Goal: Task Accomplishment & Management: Complete application form

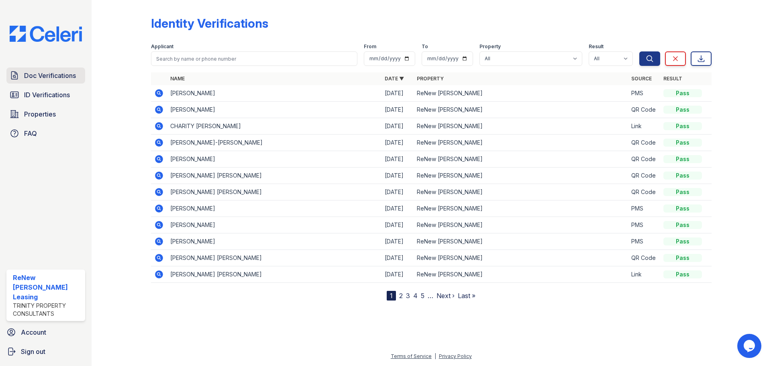
click at [40, 78] on span "Doc Verifications" at bounding box center [50, 76] width 52 height 10
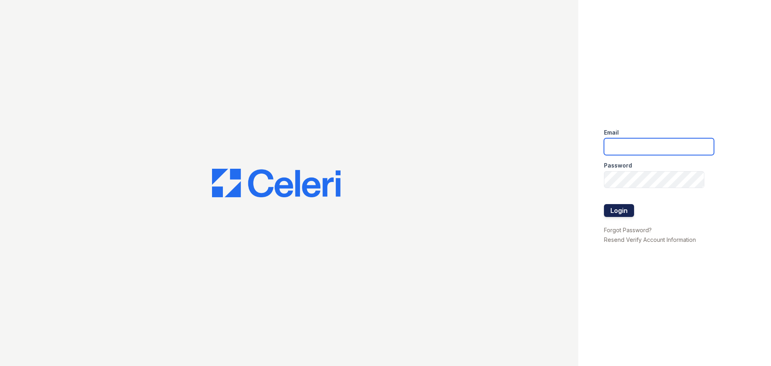
type input "[EMAIL_ADDRESS][DOMAIN_NAME]"
click at [610, 213] on button "Login" at bounding box center [619, 210] width 30 height 13
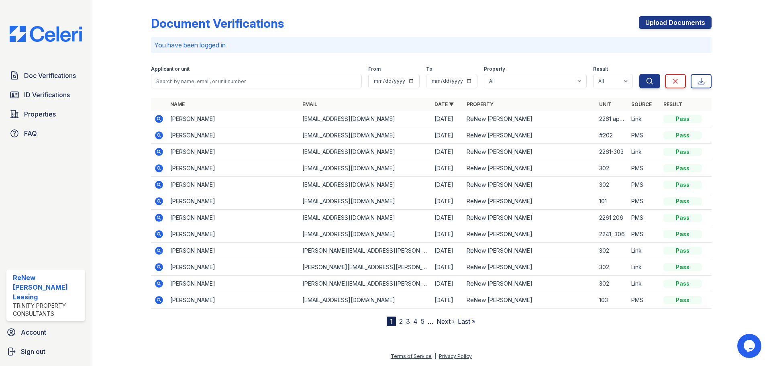
click at [161, 120] on icon at bounding box center [159, 119] width 8 height 8
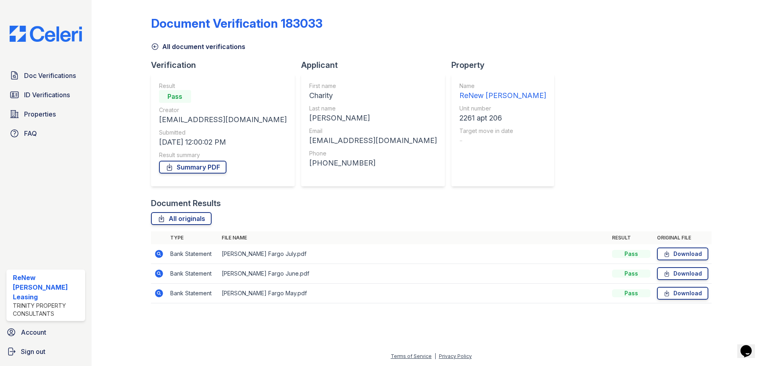
click at [161, 254] on icon at bounding box center [159, 254] width 8 height 8
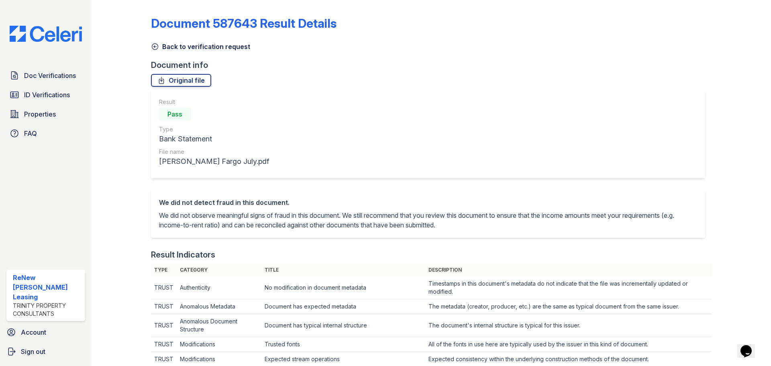
click at [154, 49] on icon at bounding box center [155, 47] width 8 height 8
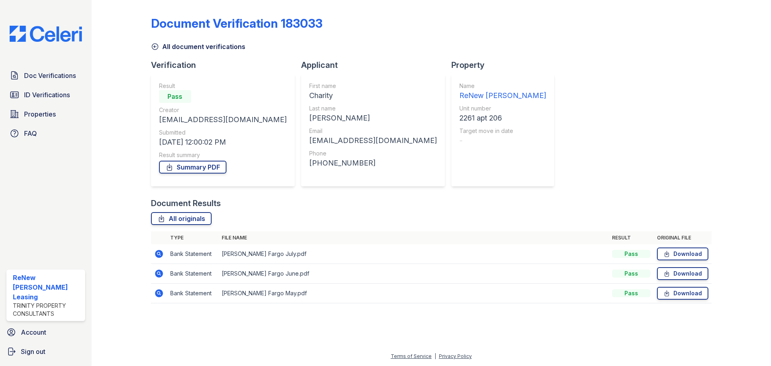
click at [161, 273] on icon at bounding box center [159, 273] width 8 height 8
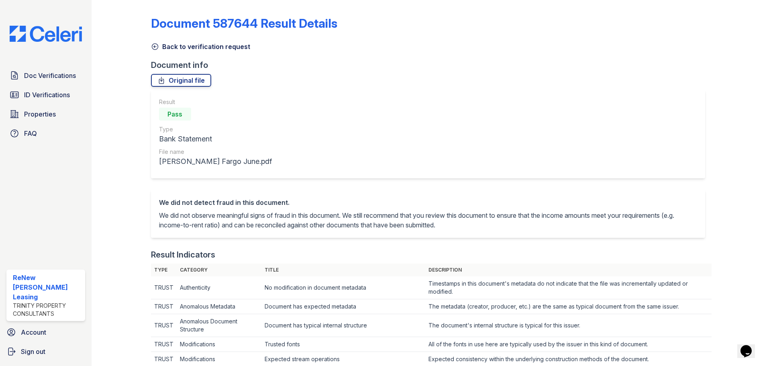
click at [156, 49] on icon at bounding box center [155, 47] width 8 height 8
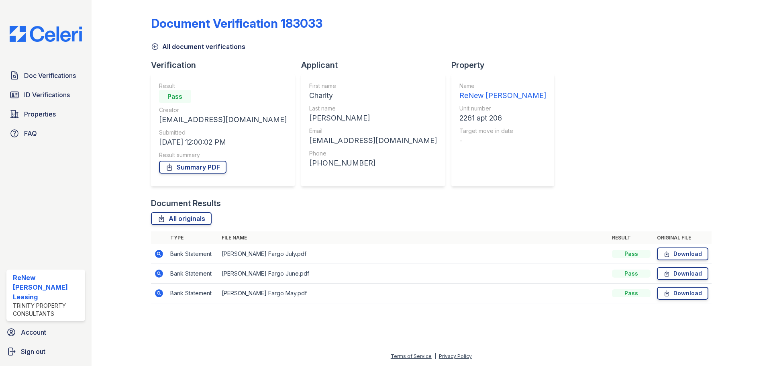
click at [158, 291] on icon at bounding box center [159, 293] width 10 height 10
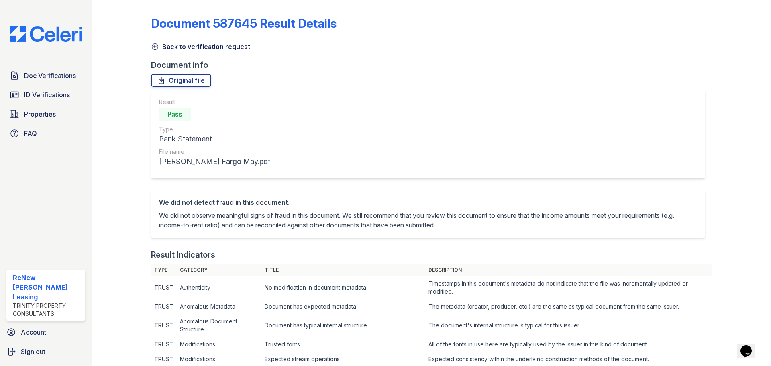
click at [157, 46] on icon at bounding box center [155, 47] width 8 height 8
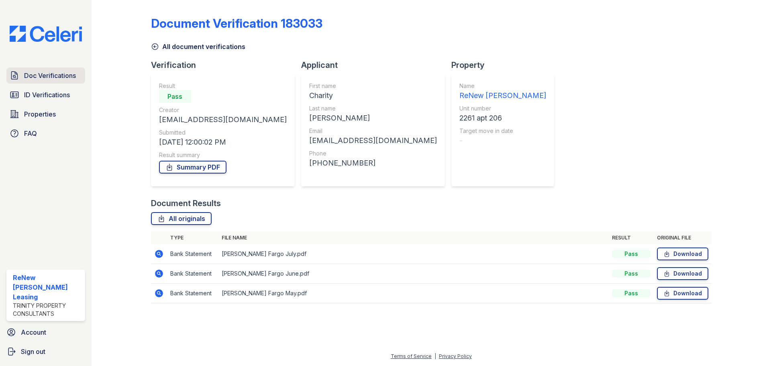
click at [42, 77] on span "Doc Verifications" at bounding box center [50, 76] width 52 height 10
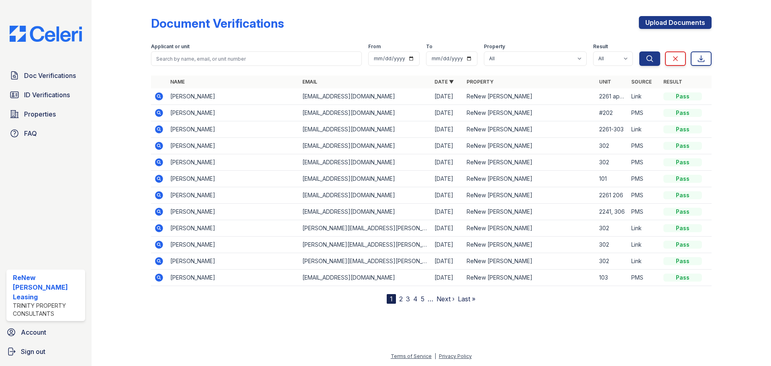
drag, startPoint x: 653, startPoint y: 24, endPoint x: 649, endPoint y: 33, distance: 9.9
click at [653, 24] on link "Upload Documents" at bounding box center [674, 22] width 73 height 13
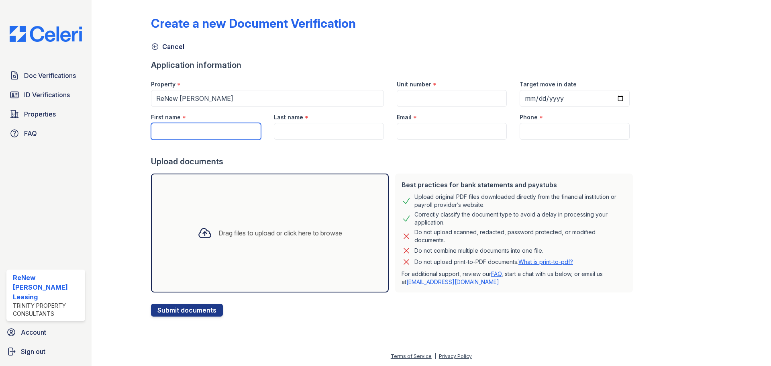
click at [200, 128] on input "First name" at bounding box center [206, 131] width 110 height 17
type input "Ryan"
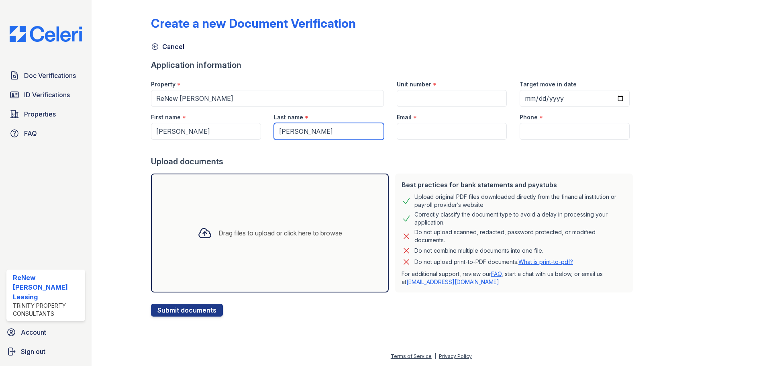
type input "Sinclair"
click at [428, 92] on input "Unit number" at bounding box center [451, 98] width 110 height 17
type input "0"
type input "208"
click at [416, 133] on input "Email" at bounding box center [451, 131] width 110 height 17
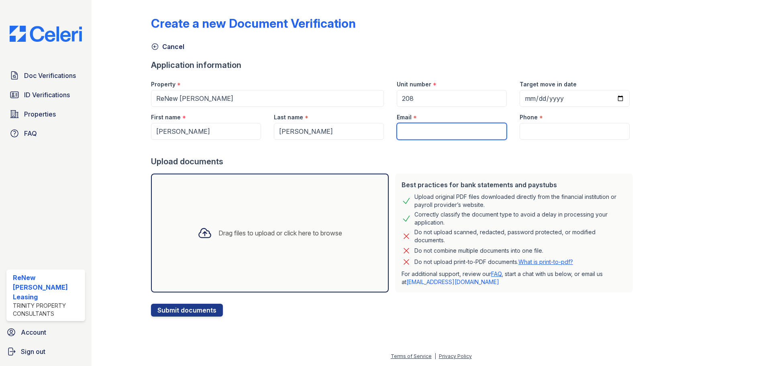
type input "ryan@bleafma.com"
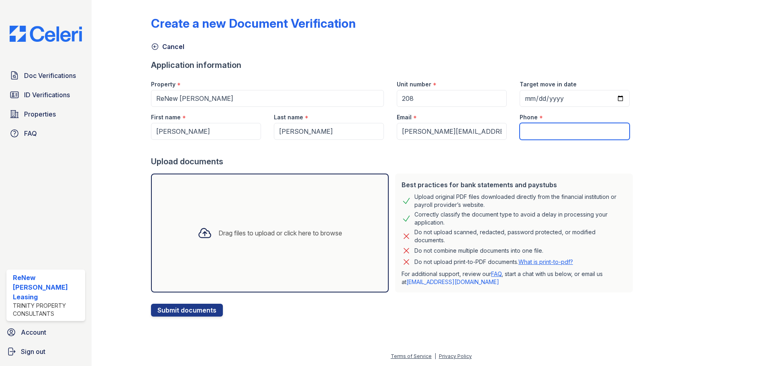
click at [530, 132] on input "Phone" at bounding box center [574, 131] width 110 height 17
paste input "(413) 658-8781"
type input "(413) 658-8781"
click at [298, 254] on div "Drag files to upload or click here to browse" at bounding box center [270, 232] width 238 height 119
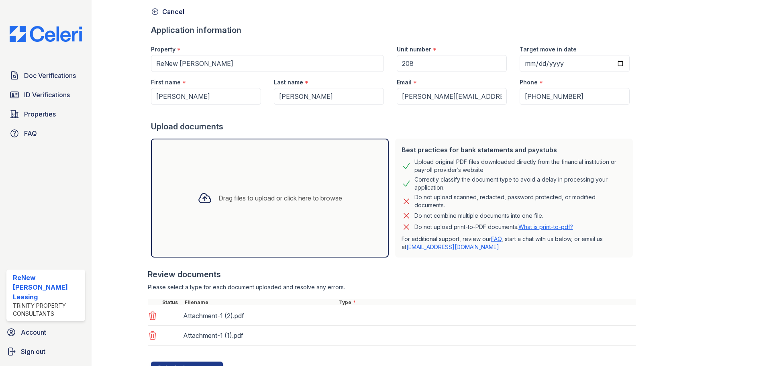
scroll to position [71, 0]
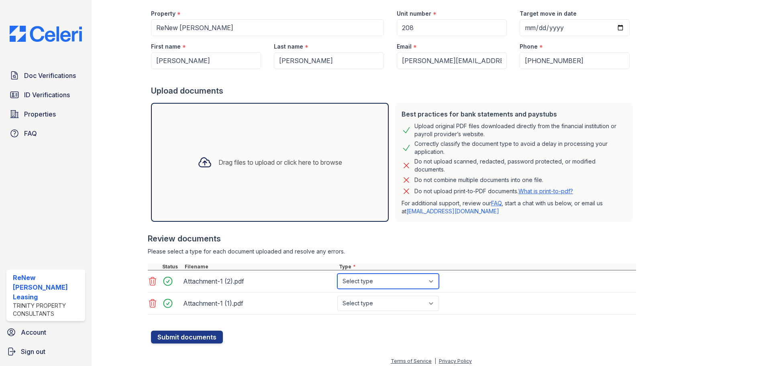
click at [359, 280] on select "Select type Paystub Bank Statement Offer Letter Tax Documents Benefit Award Let…" at bounding box center [388, 280] width 102 height 15
select select "bank_statement"
click at [337, 273] on select "Select type Paystub Bank Statement Offer Letter Tax Documents Benefit Award Let…" at bounding box center [388, 280] width 102 height 15
click at [376, 303] on select "Select type Paystub Bank Statement Offer Letter Tax Documents Benefit Award Let…" at bounding box center [388, 302] width 102 height 15
select select "bank_statement"
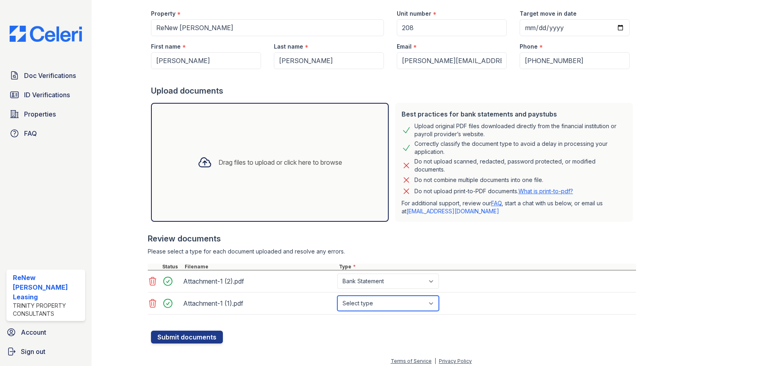
click at [337, 295] on select "Select type Paystub Bank Statement Offer Letter Tax Documents Benefit Award Let…" at bounding box center [388, 302] width 102 height 15
click at [212, 190] on div "Drag files to upload or click here to browse" at bounding box center [270, 162] width 238 height 119
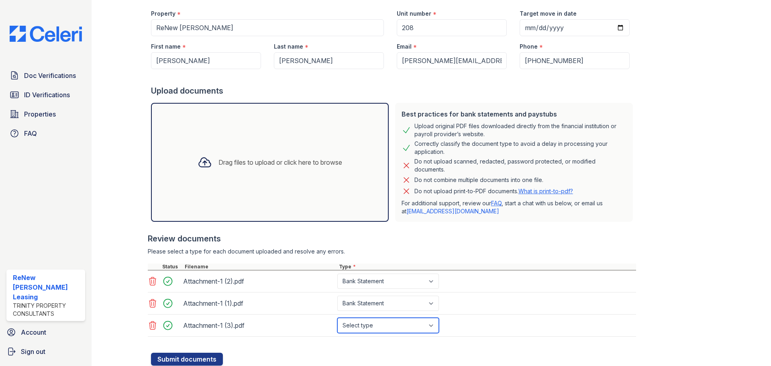
click at [405, 330] on select "Select type Paystub Bank Statement Offer Letter Tax Documents Benefit Award Let…" at bounding box center [388, 324] width 102 height 15
select select "bank_statement"
click at [337, 317] on select "Select type Paystub Bank Statement Offer Letter Tax Documents Benefit Award Let…" at bounding box center [388, 324] width 102 height 15
click at [194, 356] on button "Submit documents" at bounding box center [187, 358] width 72 height 13
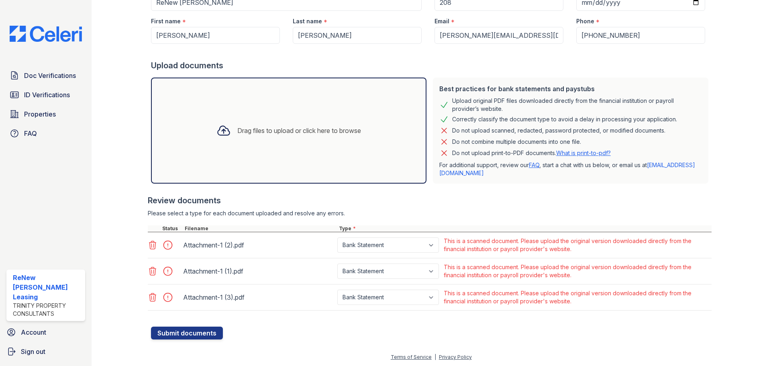
scroll to position [119, 0]
drag, startPoint x: 445, startPoint y: 239, endPoint x: 521, endPoint y: 240, distance: 76.3
click at [521, 240] on div "This is a scanned document. Please upload the original version downloaded direc…" at bounding box center [576, 244] width 266 height 16
click at [606, 252] on div "This is a scanned document. Please upload the original version downloaded direc…" at bounding box center [576, 243] width 269 height 19
drag, startPoint x: 446, startPoint y: 263, endPoint x: 521, endPoint y: 265, distance: 75.1
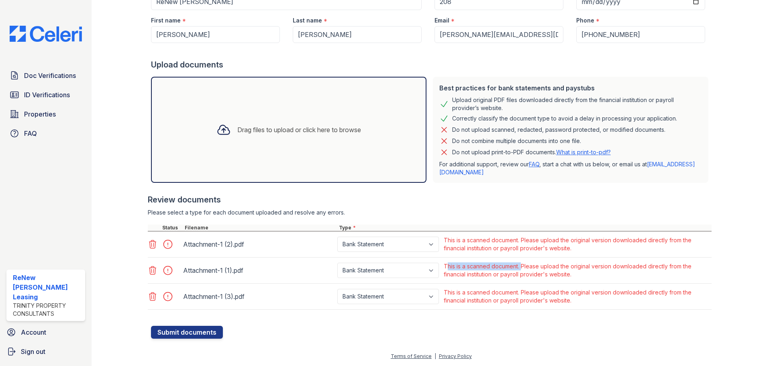
click at [521, 265] on div "This is a scanned document. Please upload the original version downloaded direc…" at bounding box center [576, 270] width 266 height 16
click at [351, 205] on div "Review documents Please select a type for each document uploaded and resolve an…" at bounding box center [429, 252] width 563 height 132
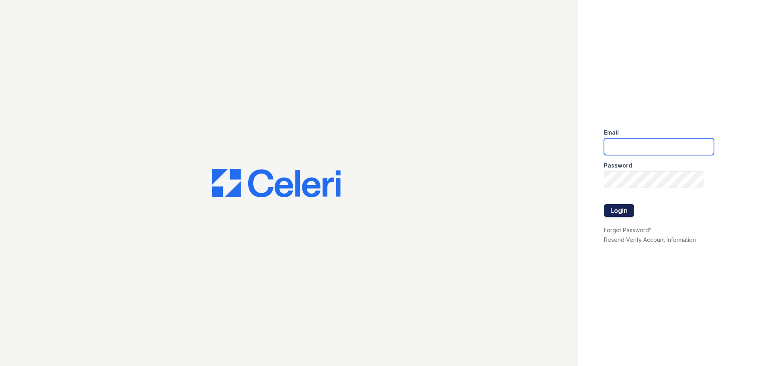
type input "renewmarinashores@trinity-pm.com"
click at [621, 213] on button "Login" at bounding box center [619, 210] width 30 height 13
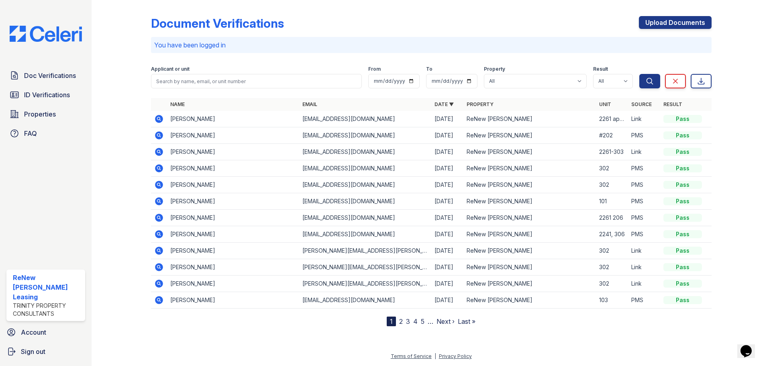
click at [553, 331] on div "Document Verifications Upload Documents You have been logged in Filter Applican…" at bounding box center [430, 169] width 653 height 339
click at [33, 98] on span "ID Verifications" at bounding box center [47, 95] width 46 height 10
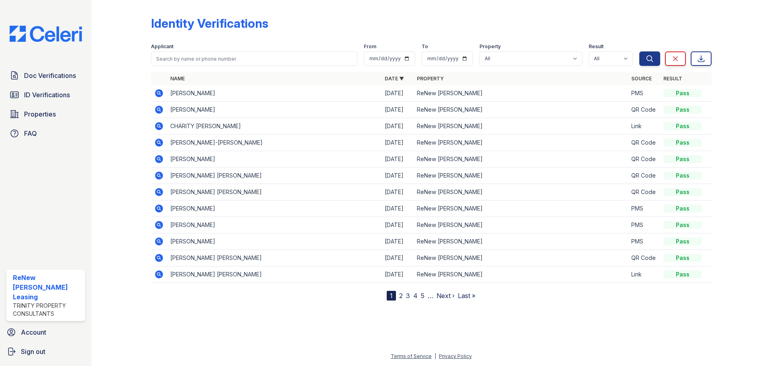
click at [157, 126] on icon at bounding box center [159, 126] width 10 height 10
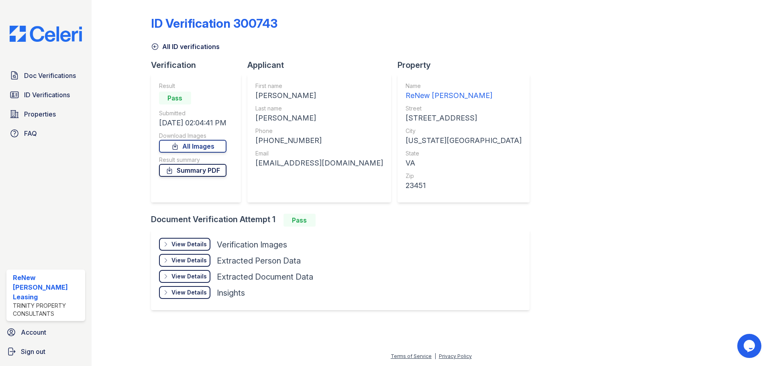
click at [198, 171] on link "Summary PDF" at bounding box center [192, 170] width 67 height 13
click at [191, 244] on div "View Details" at bounding box center [188, 244] width 35 height 8
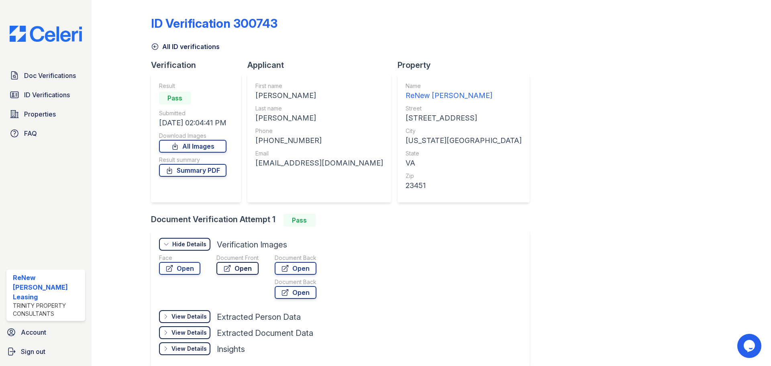
click at [234, 269] on link "Open" at bounding box center [237, 268] width 42 height 13
click at [39, 97] on span "ID Verifications" at bounding box center [47, 95] width 46 height 10
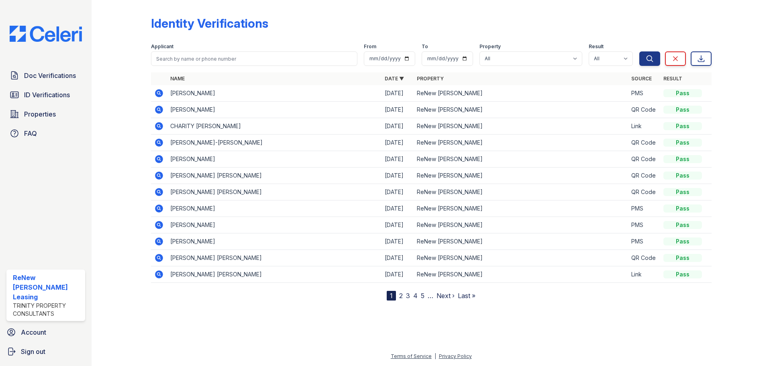
click at [402, 293] on link "2" at bounding box center [401, 295] width 4 height 8
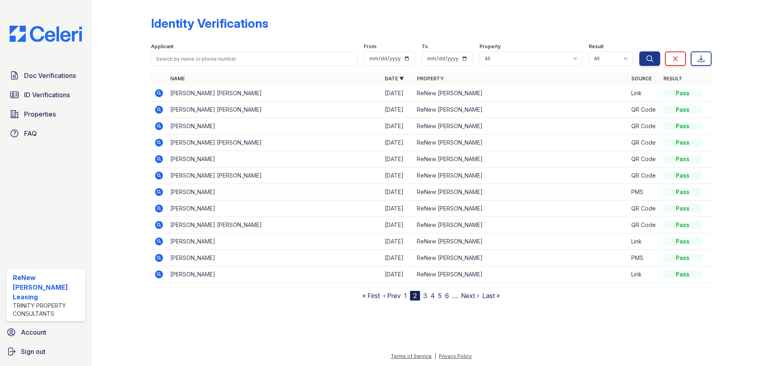
click at [159, 193] on icon at bounding box center [159, 192] width 10 height 10
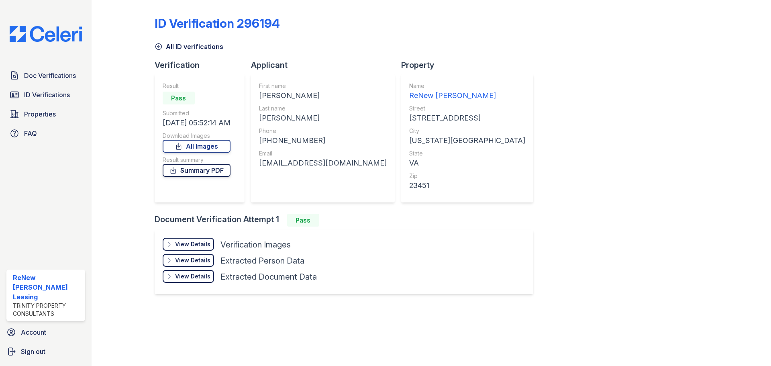
click at [192, 170] on link "Summary PDF" at bounding box center [197, 170] width 68 height 13
click at [198, 244] on div "View Details" at bounding box center [192, 244] width 35 height 8
click at [201, 242] on div "View Details" at bounding box center [192, 244] width 35 height 8
click at [170, 246] on icon at bounding box center [169, 244] width 6 height 6
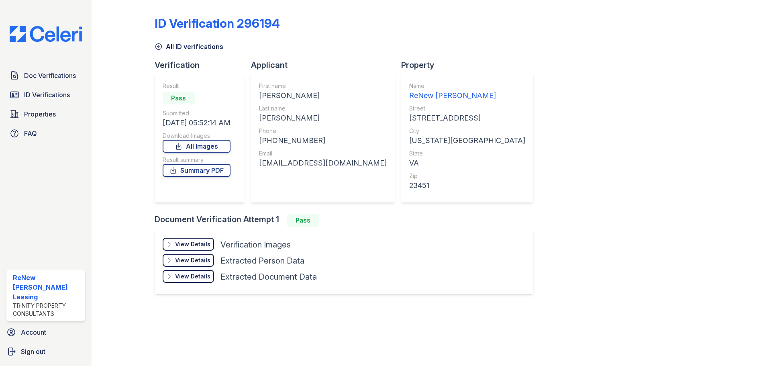
click at [197, 245] on div "View Details" at bounding box center [192, 244] width 35 height 8
click at [113, 65] on div at bounding box center [129, 154] width 50 height 302
click at [189, 243] on div "View Details" at bounding box center [192, 244] width 35 height 8
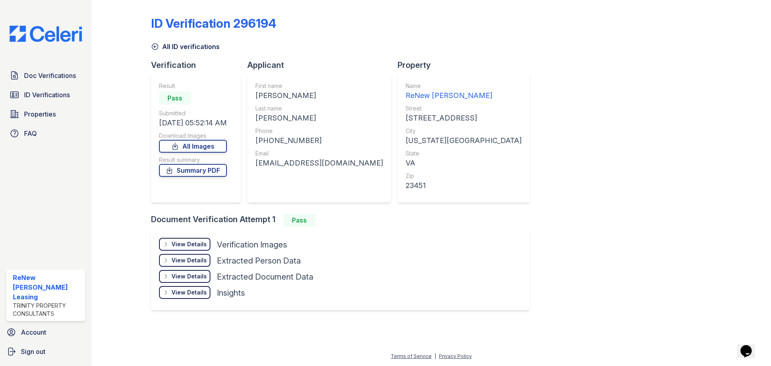
click at [189, 242] on div "View Details" at bounding box center [188, 244] width 35 height 8
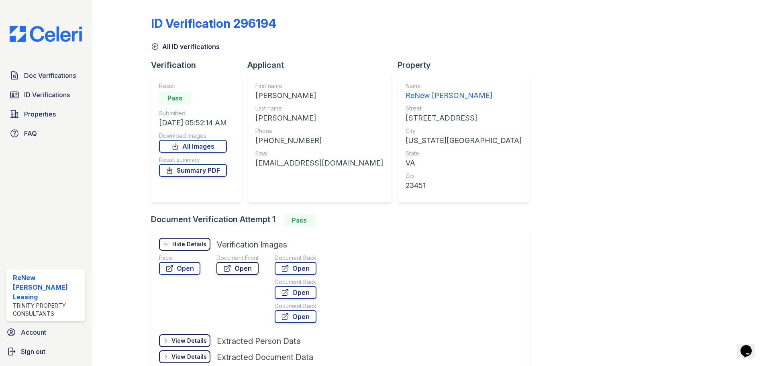
click at [228, 266] on icon at bounding box center [227, 268] width 8 height 8
click at [48, 73] on span "Doc Verifications" at bounding box center [50, 76] width 52 height 10
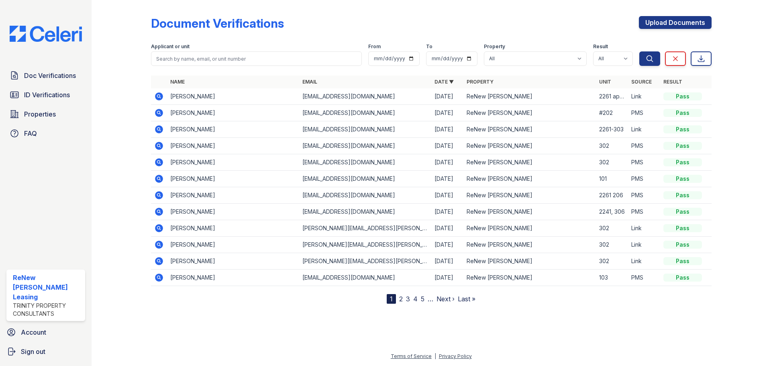
click at [157, 114] on icon at bounding box center [159, 113] width 8 height 8
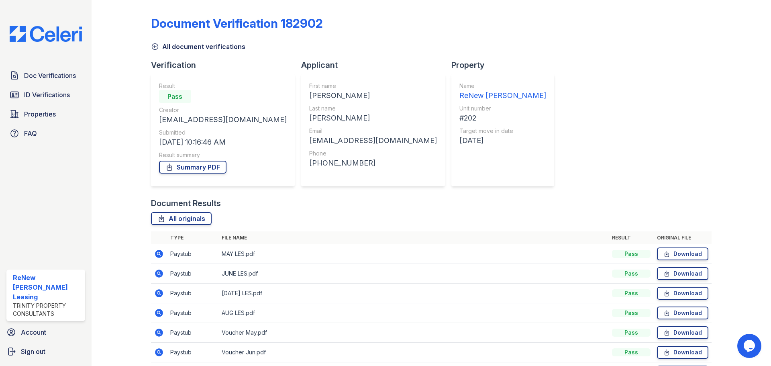
click at [160, 314] on icon at bounding box center [159, 313] width 8 height 8
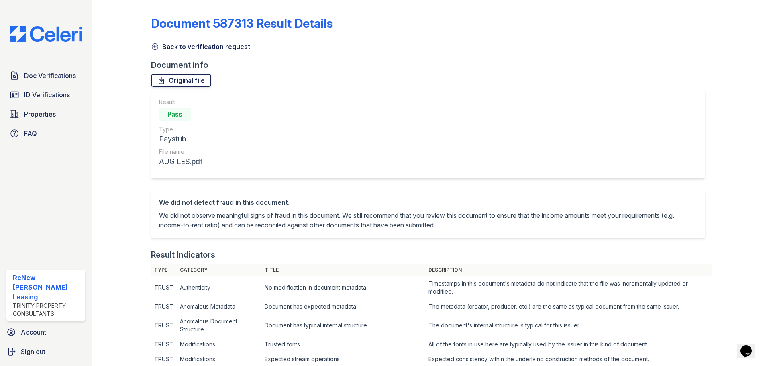
drag, startPoint x: 171, startPoint y: 82, endPoint x: 165, endPoint y: 85, distance: 6.6
click at [171, 82] on link "Original file" at bounding box center [181, 80] width 60 height 13
click at [41, 96] on span "ID Verifications" at bounding box center [47, 95] width 46 height 10
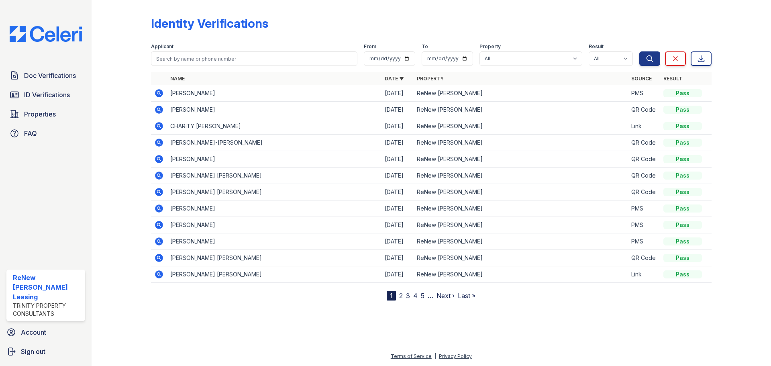
click at [157, 94] on icon at bounding box center [159, 93] width 8 height 8
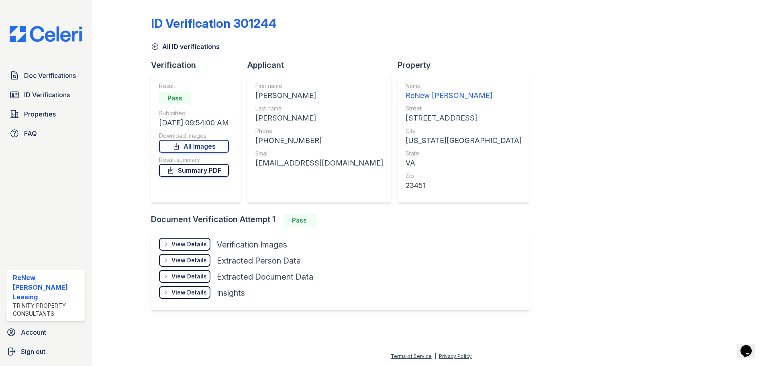
click at [188, 170] on link "Summary PDF" at bounding box center [194, 170] width 70 height 13
click at [195, 245] on div "View Details" at bounding box center [188, 244] width 35 height 8
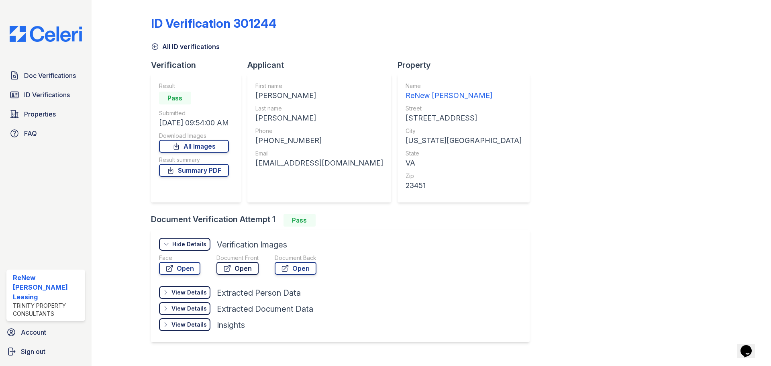
click at [231, 270] on link "Open" at bounding box center [237, 268] width 42 height 13
click at [37, 76] on span "Doc Verifications" at bounding box center [50, 76] width 52 height 10
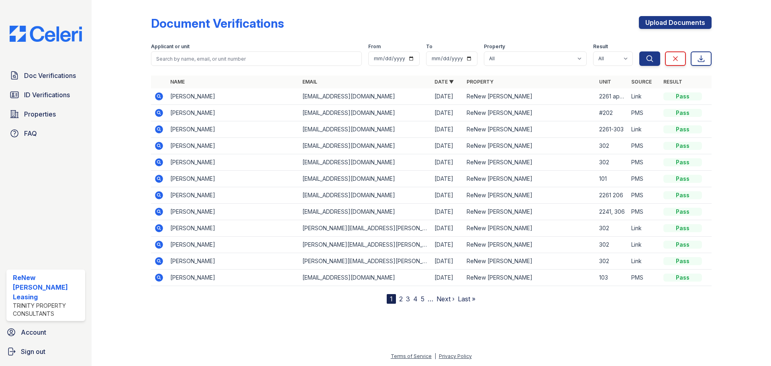
click at [159, 113] on icon at bounding box center [158, 112] width 2 height 2
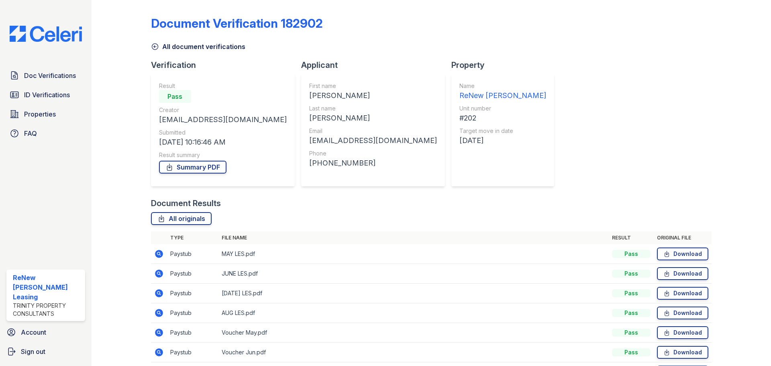
click at [191, 169] on link "Summary PDF" at bounding box center [192, 167] width 67 height 13
